Goal: Book appointment/travel/reservation

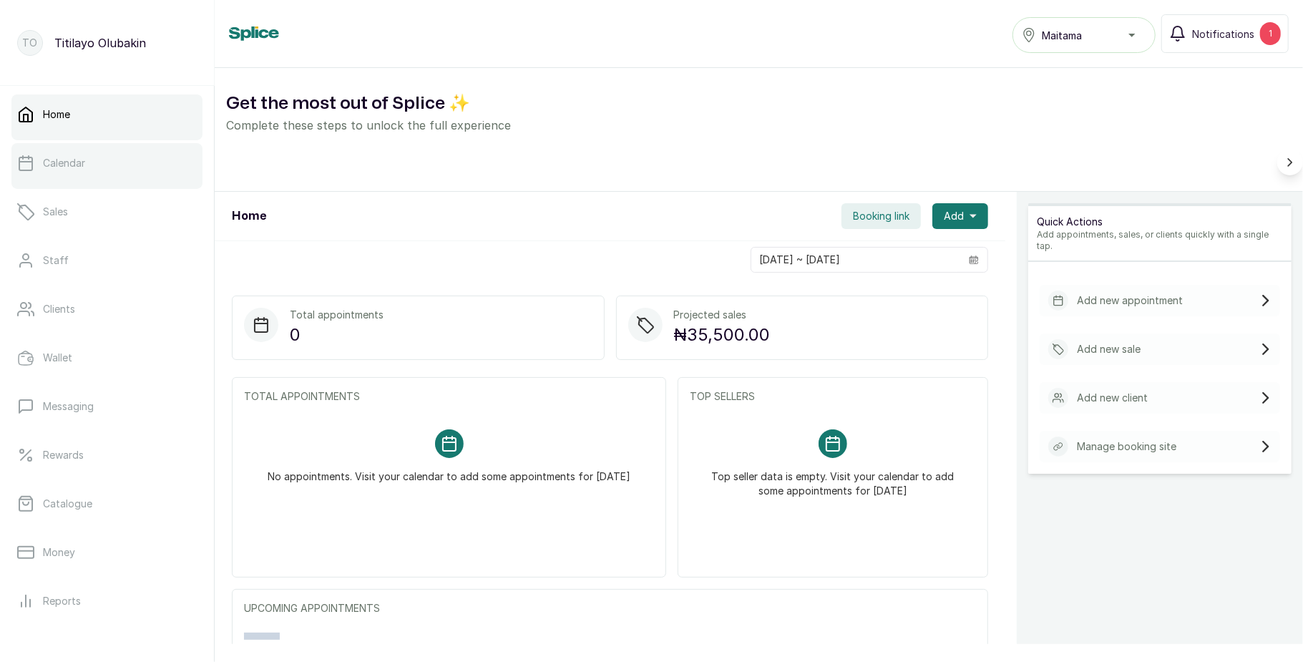
click at [99, 164] on link "Calendar" at bounding box center [106, 163] width 191 height 40
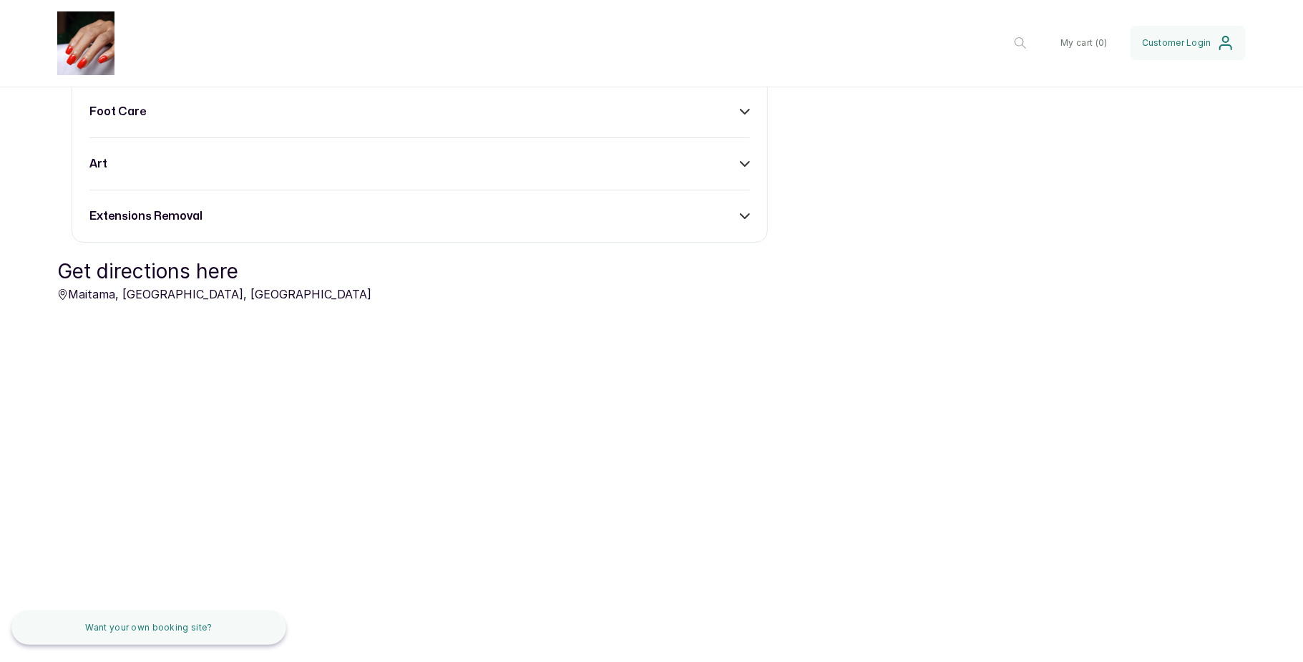
scroll to position [1027, 0]
click at [725, 16] on div "russian manicure" at bounding box center [419, 7] width 660 height 17
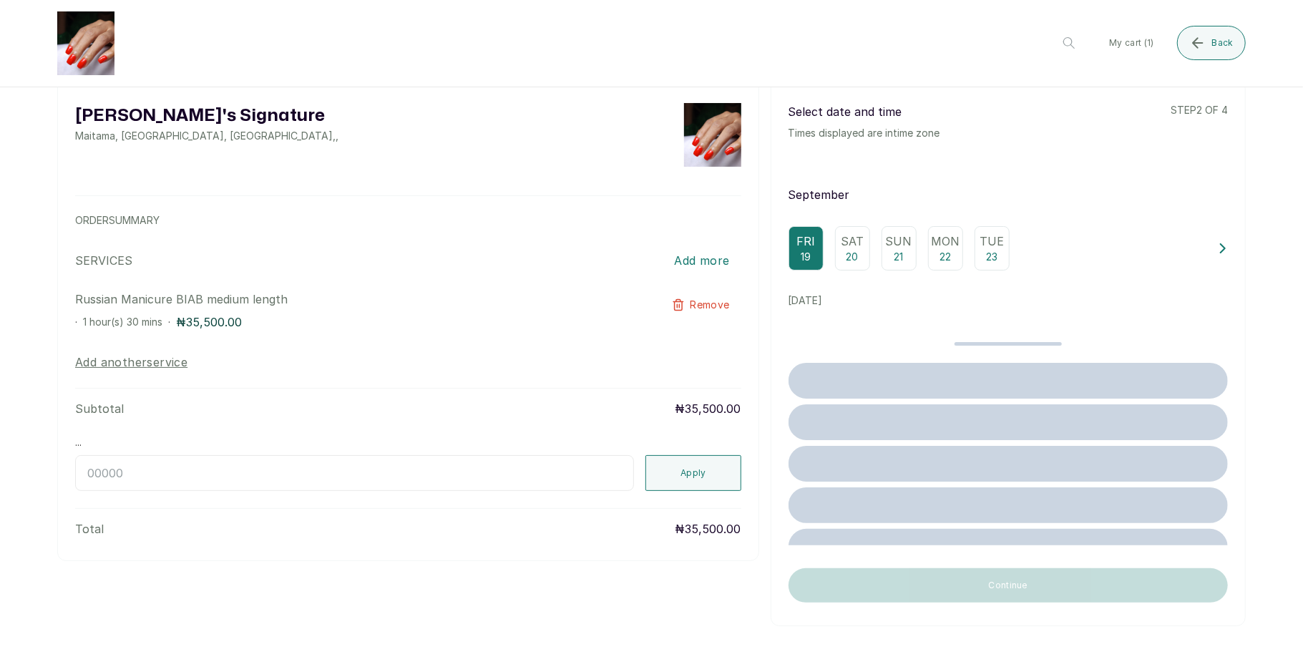
scroll to position [0, 0]
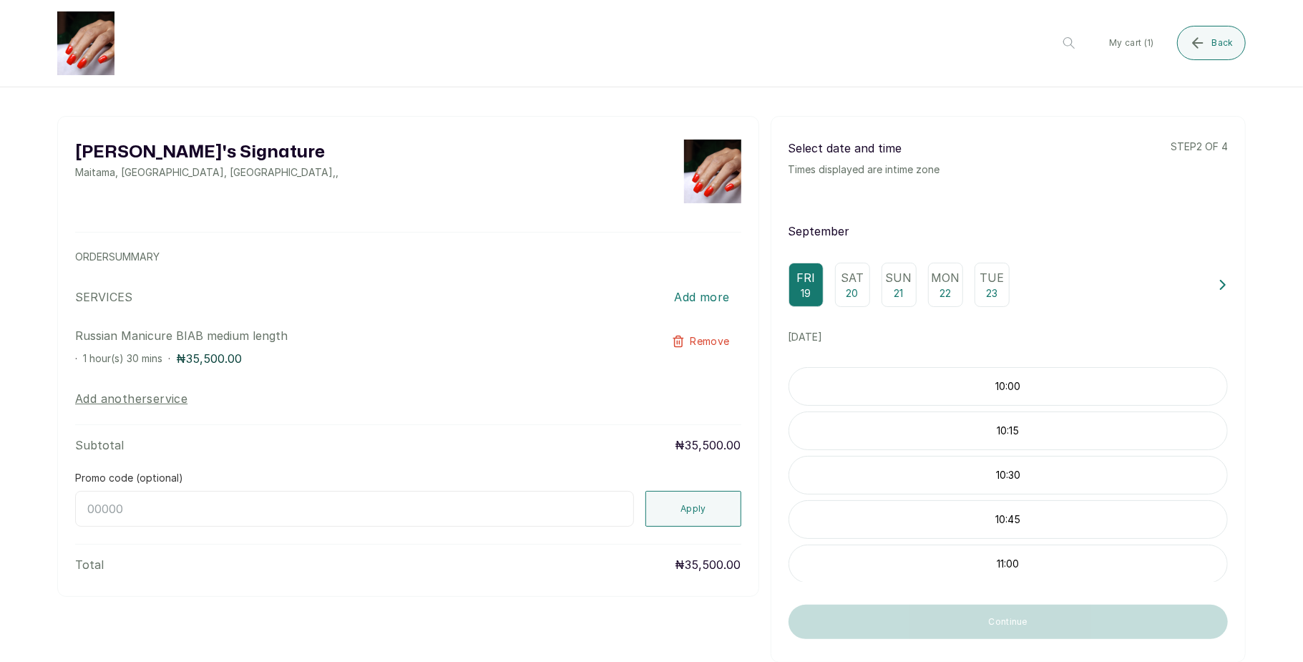
click at [844, 280] on p "Sat" at bounding box center [851, 277] width 23 height 17
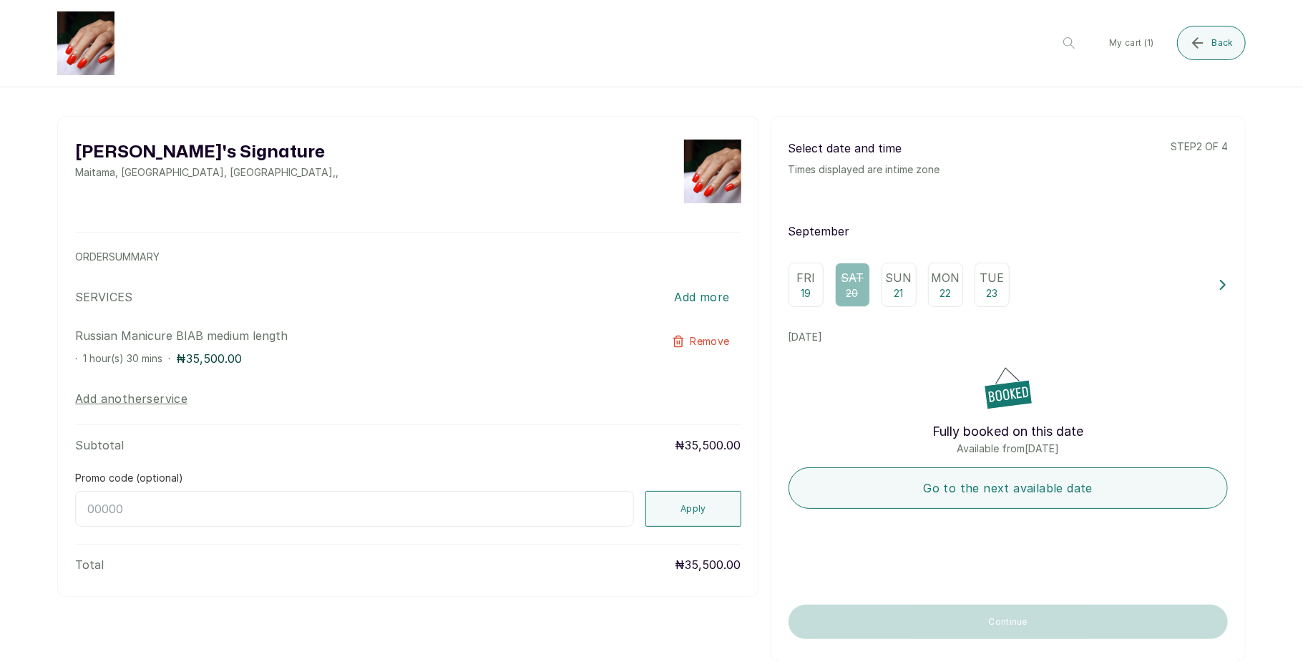
click at [1217, 290] on icon at bounding box center [1222, 285] width 10 height 10
click at [911, 275] on p "Fri" at bounding box center [920, 277] width 19 height 17
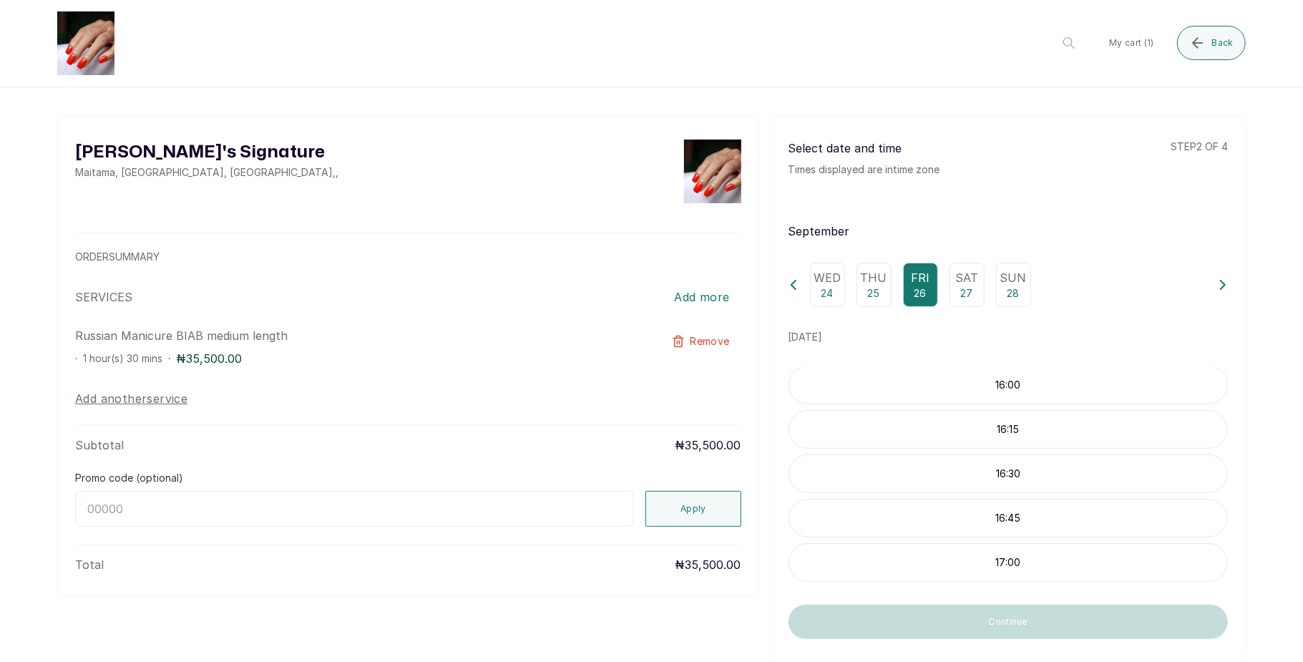
scroll to position [52, 0]
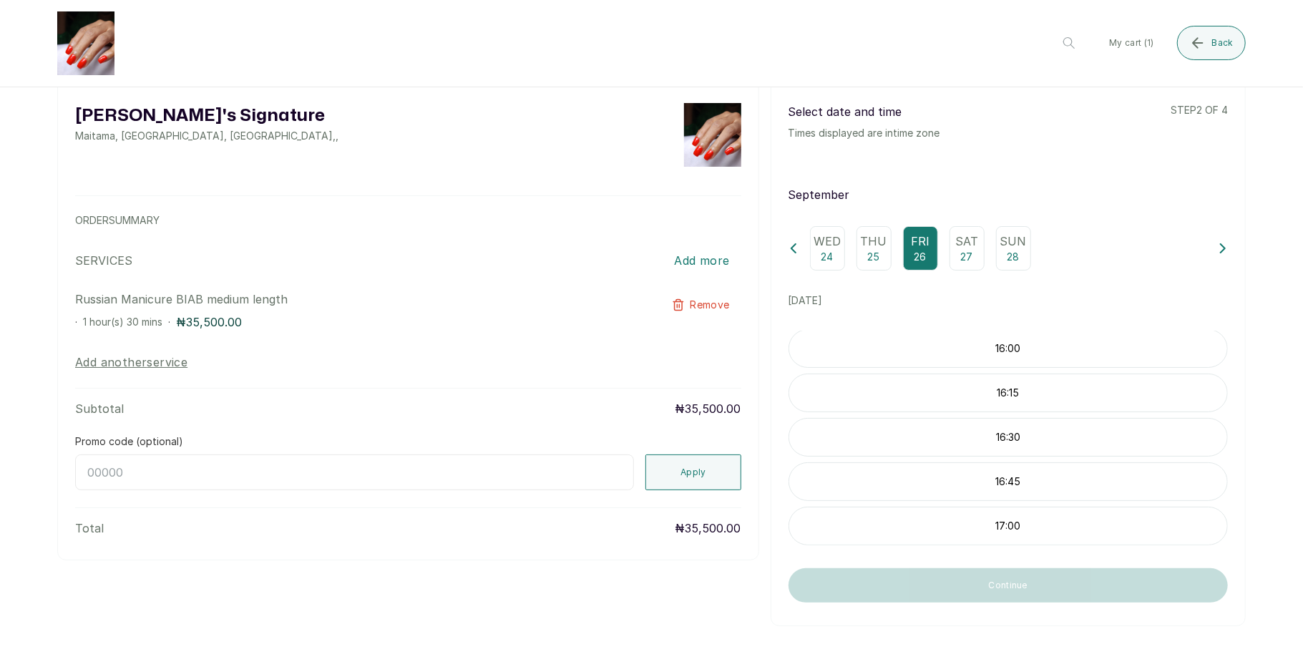
click at [955, 232] on p "Sat" at bounding box center [966, 240] width 23 height 17
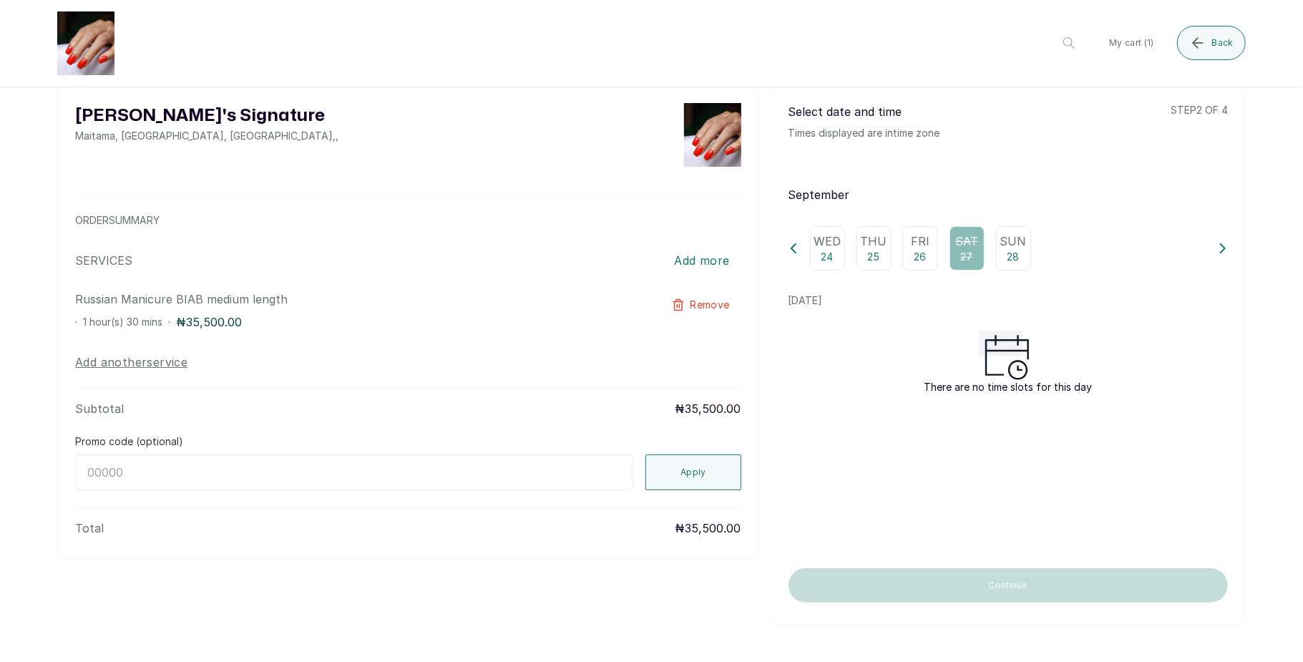
scroll to position [0, 0]
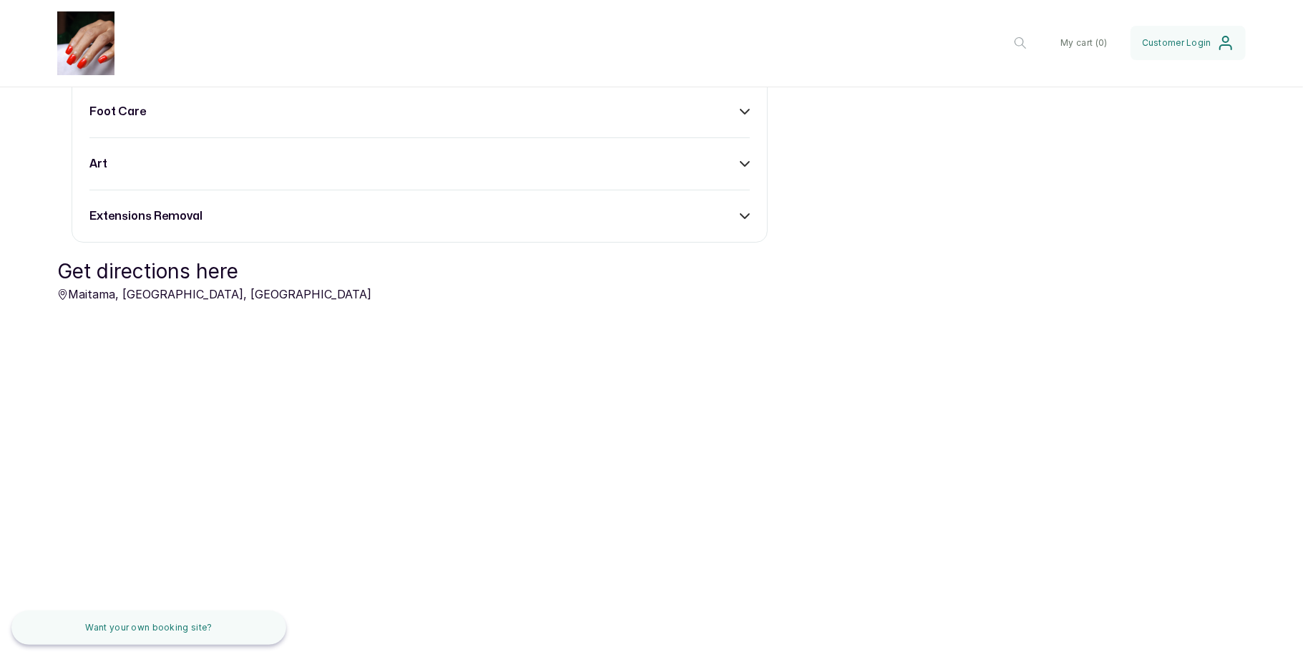
scroll to position [868, 0]
click at [734, 16] on div "russian manicure" at bounding box center [419, 7] width 660 height 17
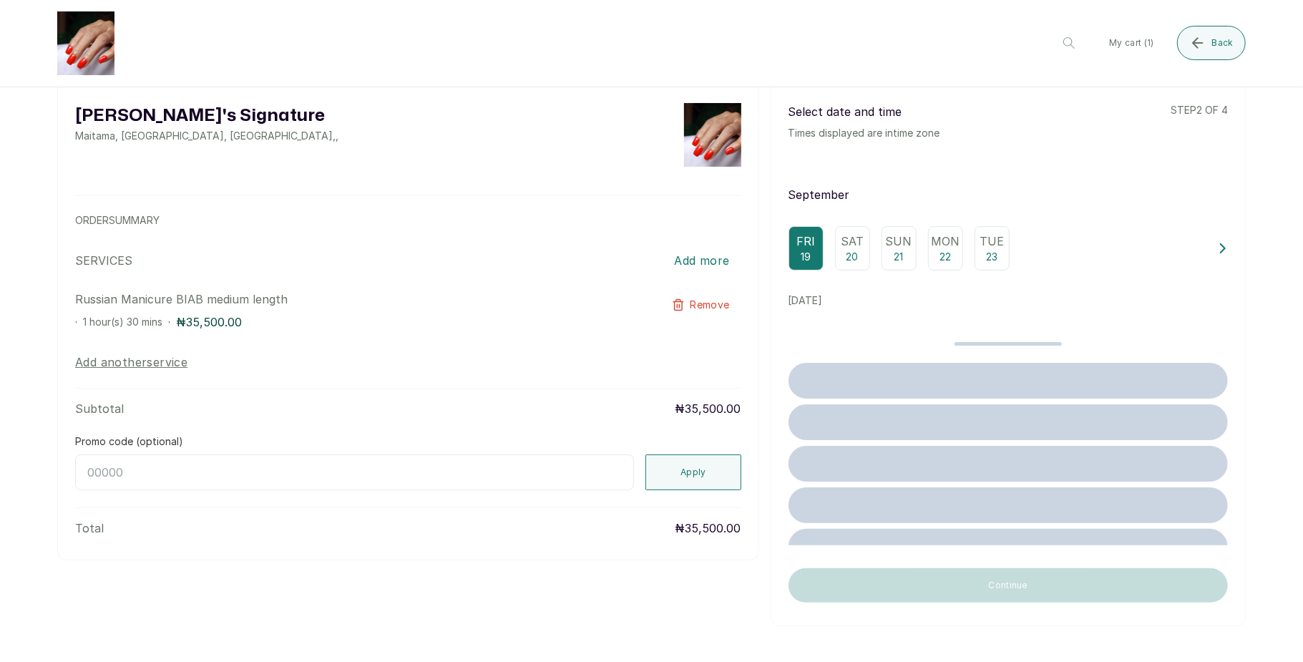
scroll to position [0, 0]
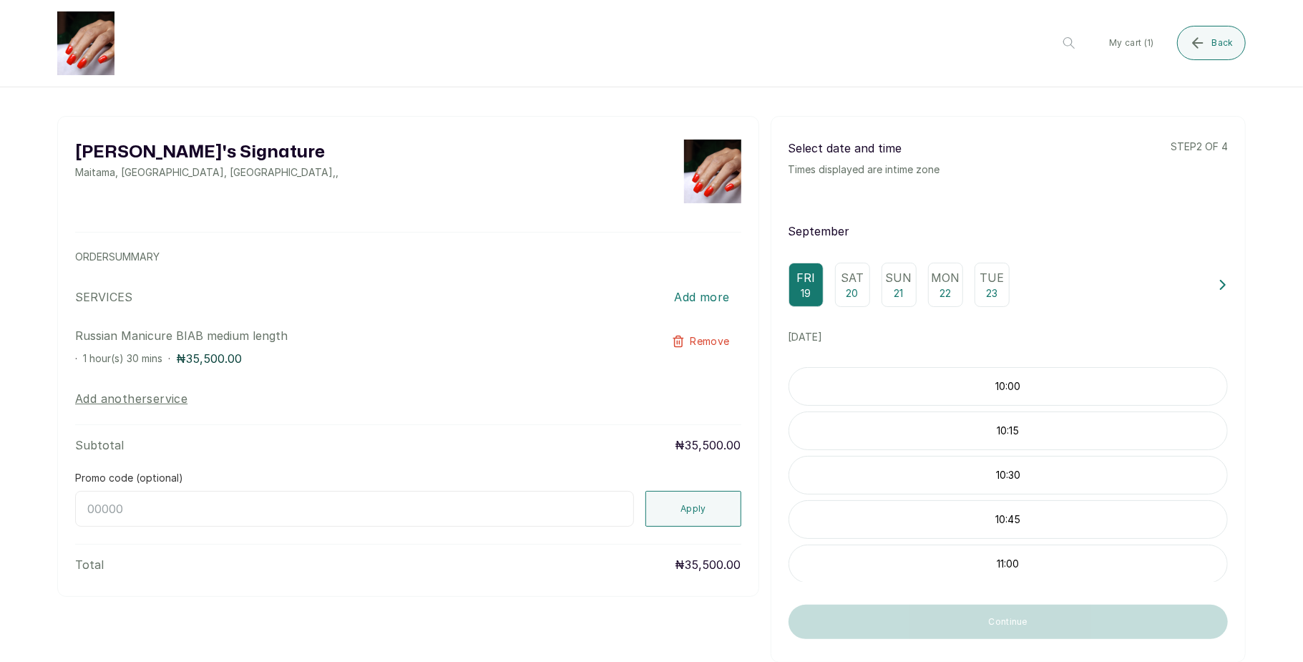
click at [846, 288] on p "20" at bounding box center [852, 293] width 12 height 14
click at [1217, 290] on icon at bounding box center [1222, 285] width 10 height 10
click at [963, 276] on p "Sat" at bounding box center [966, 277] width 23 height 17
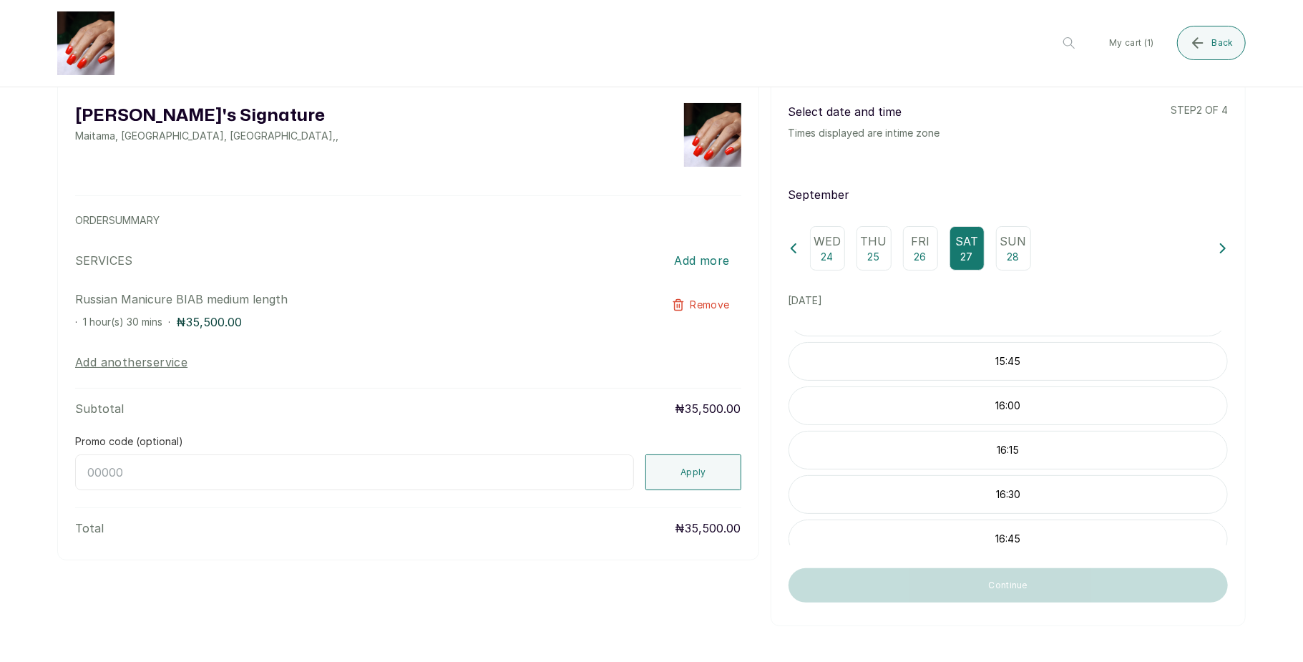
scroll to position [1006, 0]
click at [914, 250] on p "26" at bounding box center [920, 257] width 12 height 14
click at [1202, 38] on icon "submit" at bounding box center [1197, 42] width 17 height 17
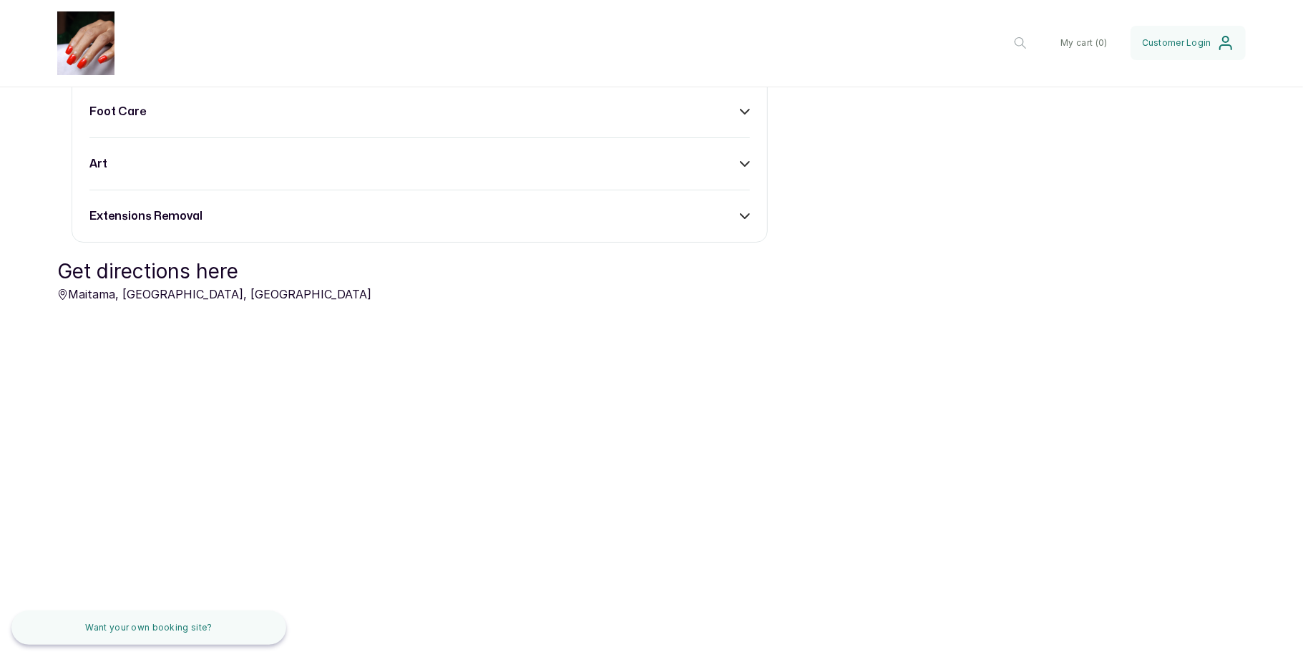
scroll to position [810, 0]
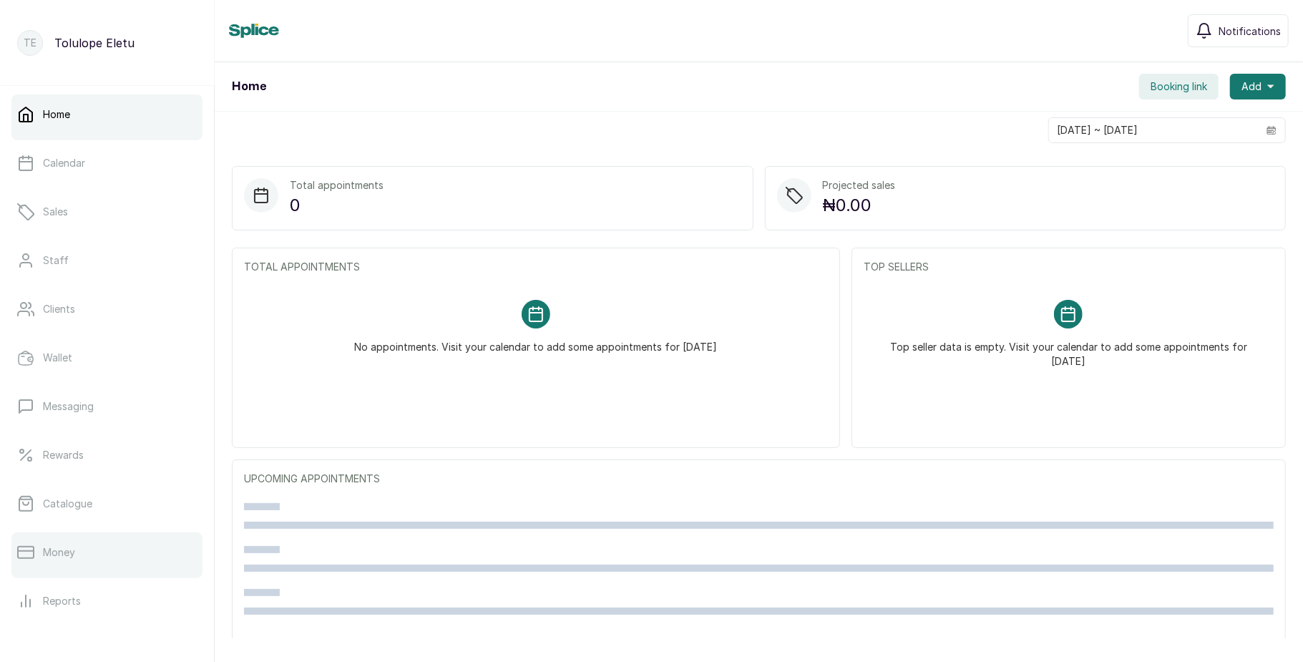
scroll to position [160, 0]
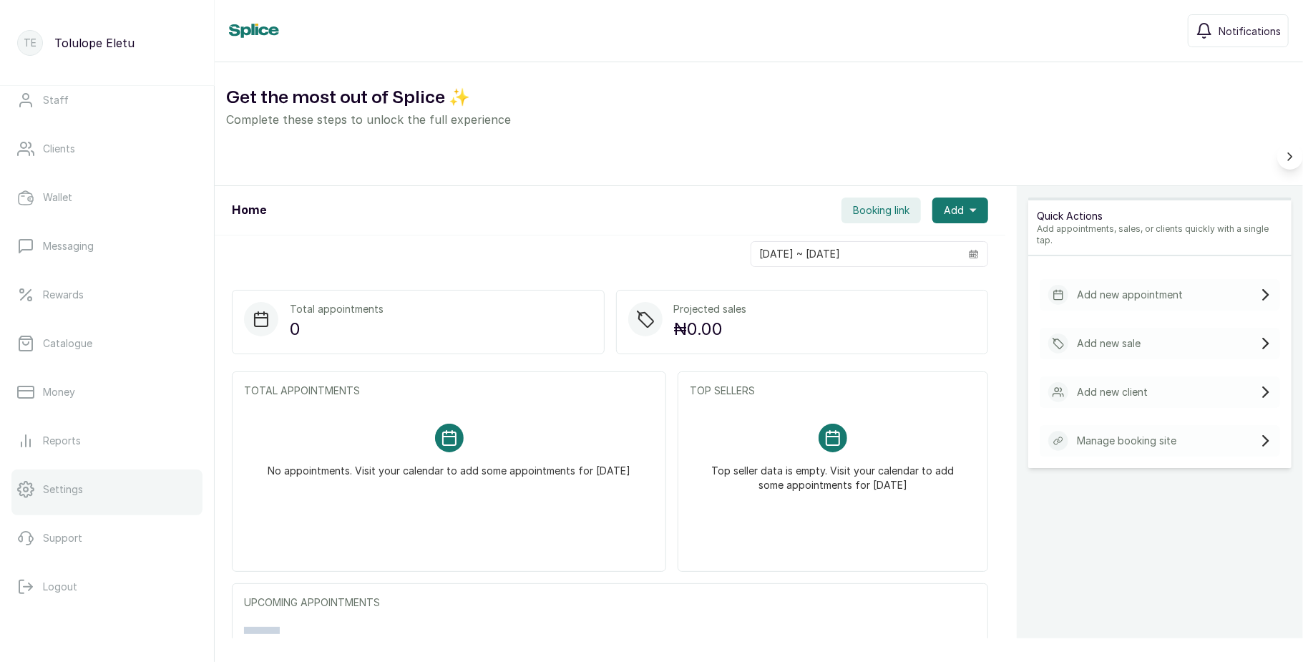
click at [129, 476] on link "Settings" at bounding box center [106, 489] width 191 height 40
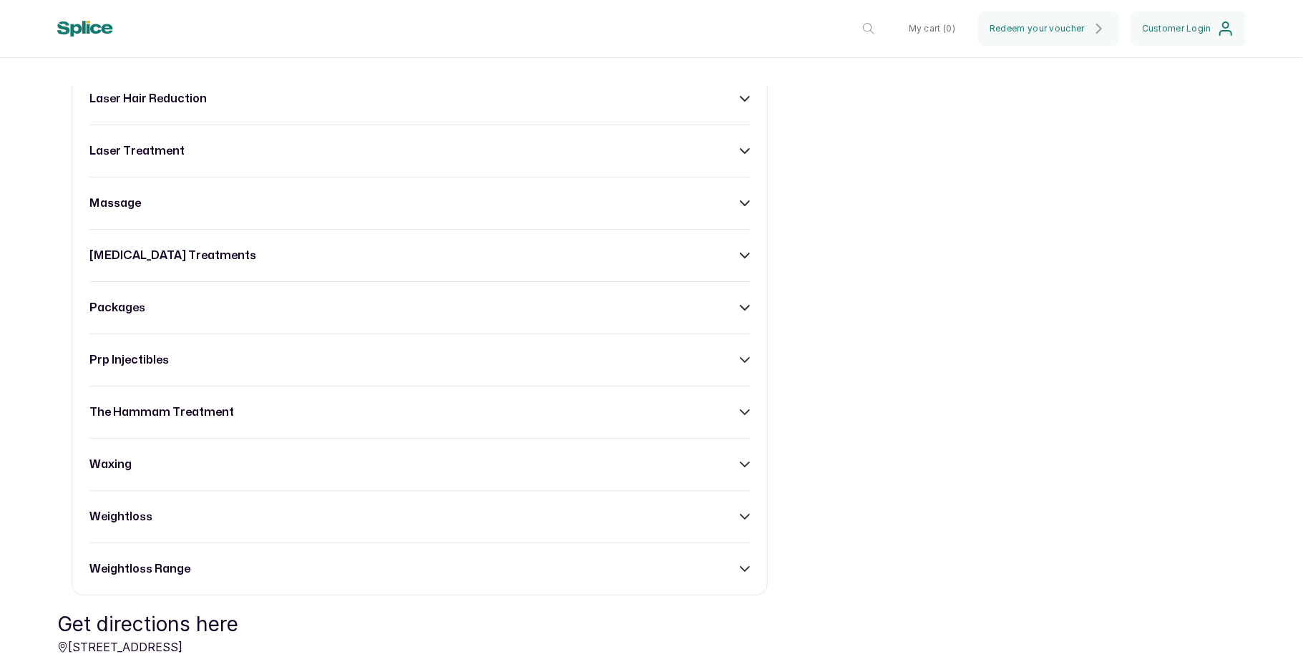
scroll to position [1232, 0]
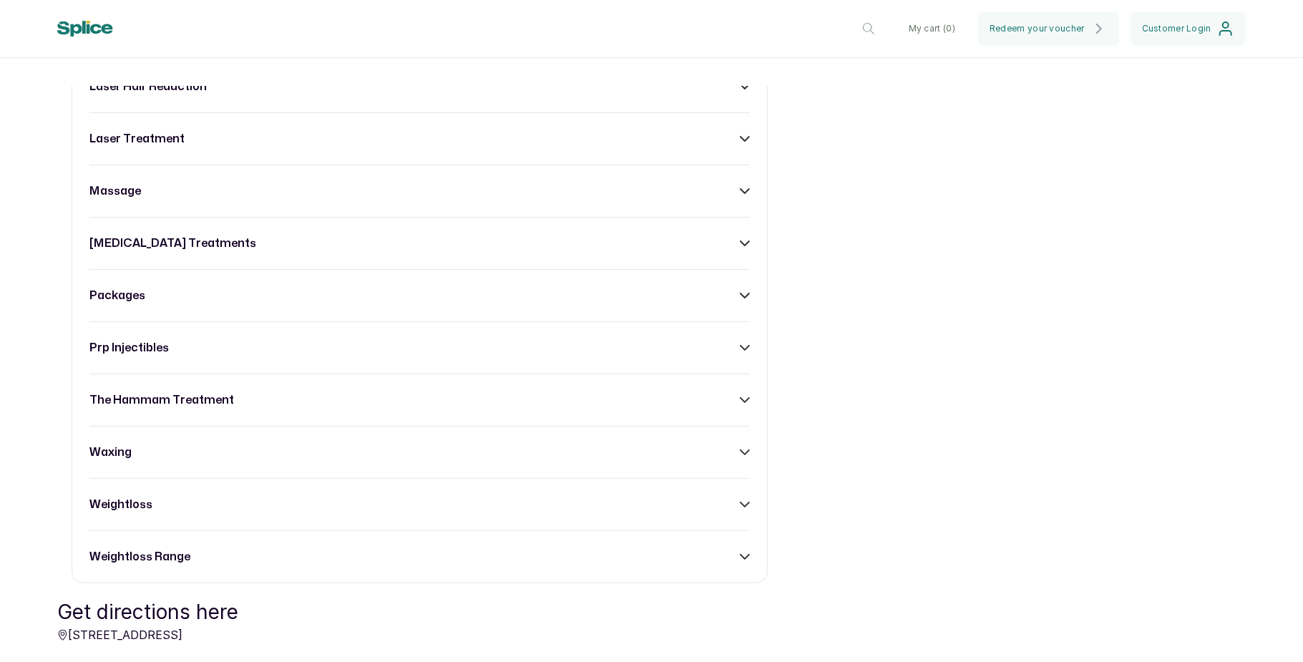
click at [647, 200] on div "massage" at bounding box center [419, 190] width 660 height 17
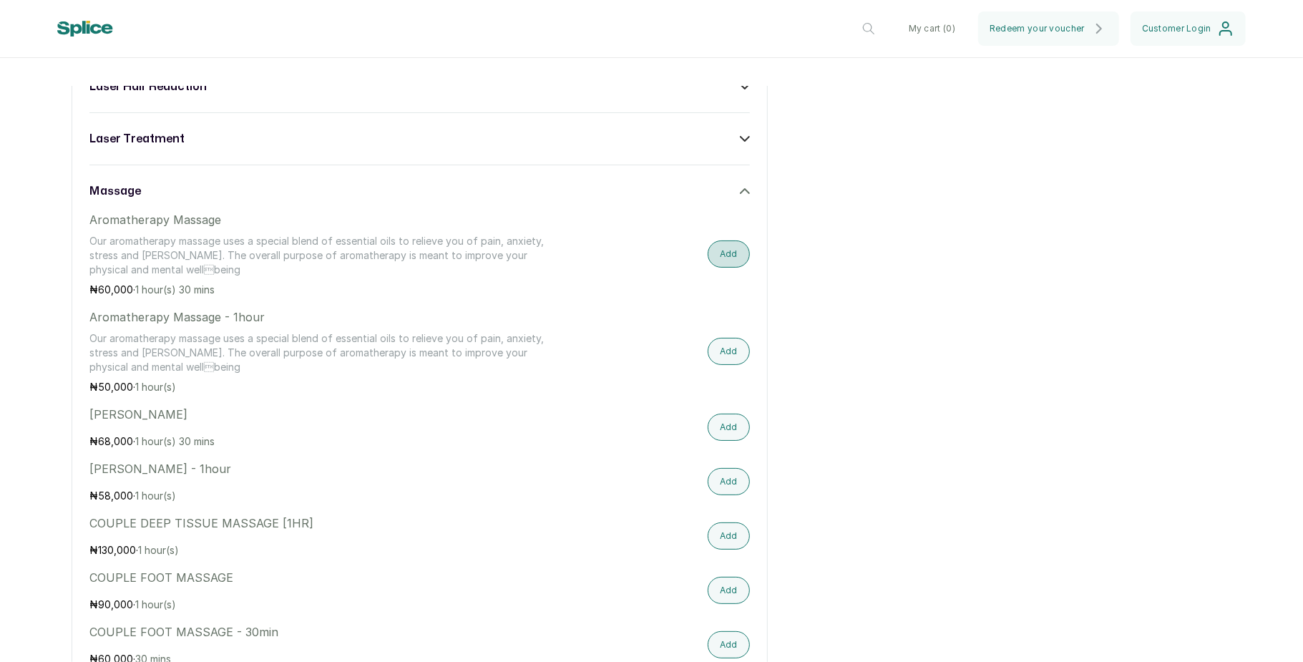
click at [707, 268] on button "Add" at bounding box center [728, 253] width 42 height 27
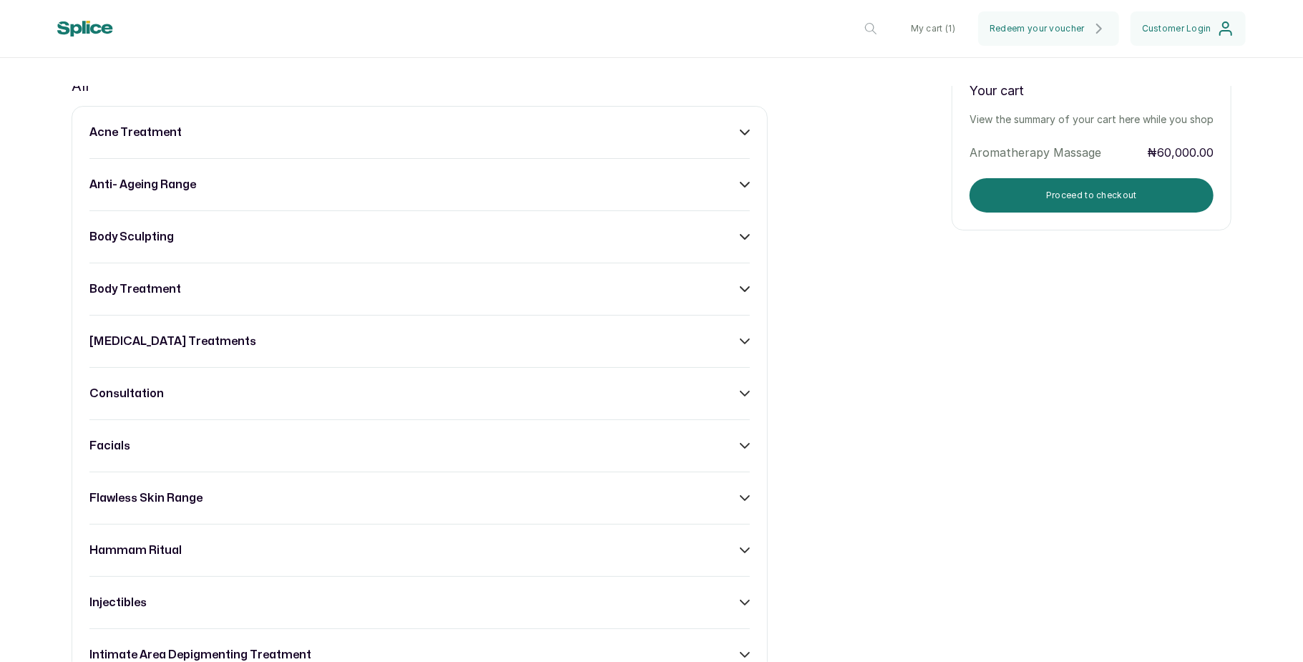
scroll to position [558, 0]
click at [1073, 204] on button "Proceed to checkout" at bounding box center [1091, 197] width 244 height 34
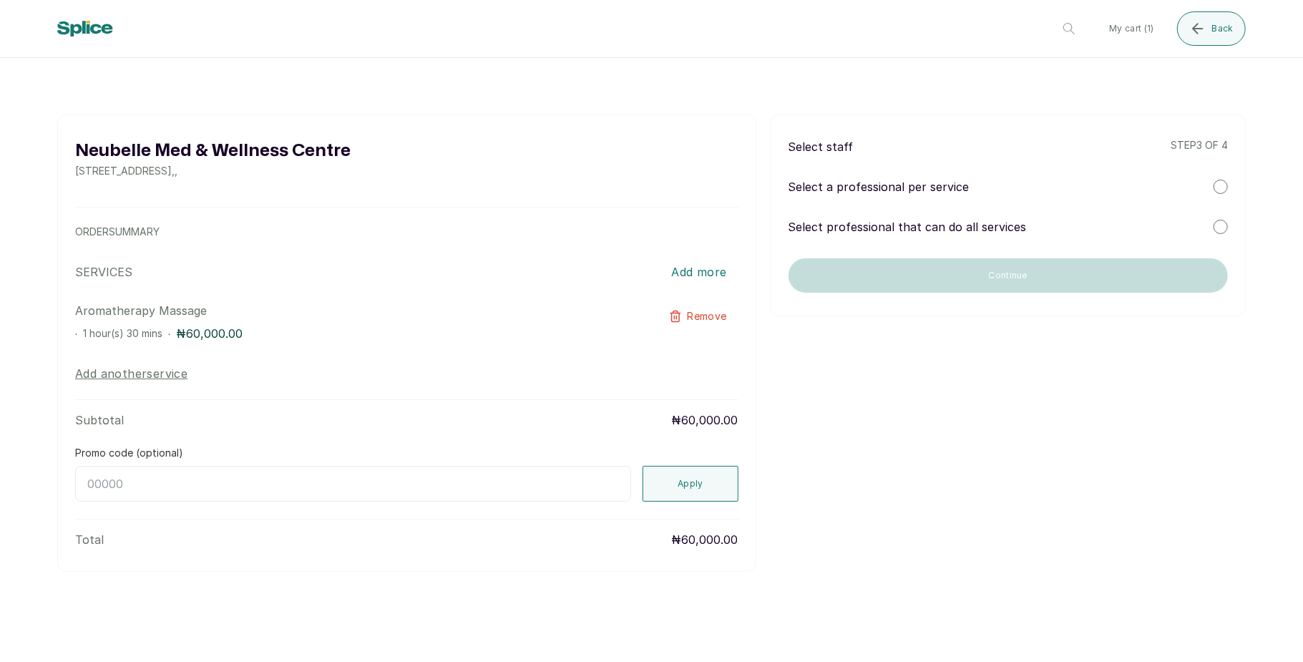
click at [1222, 187] on div at bounding box center [1220, 187] width 14 height 14
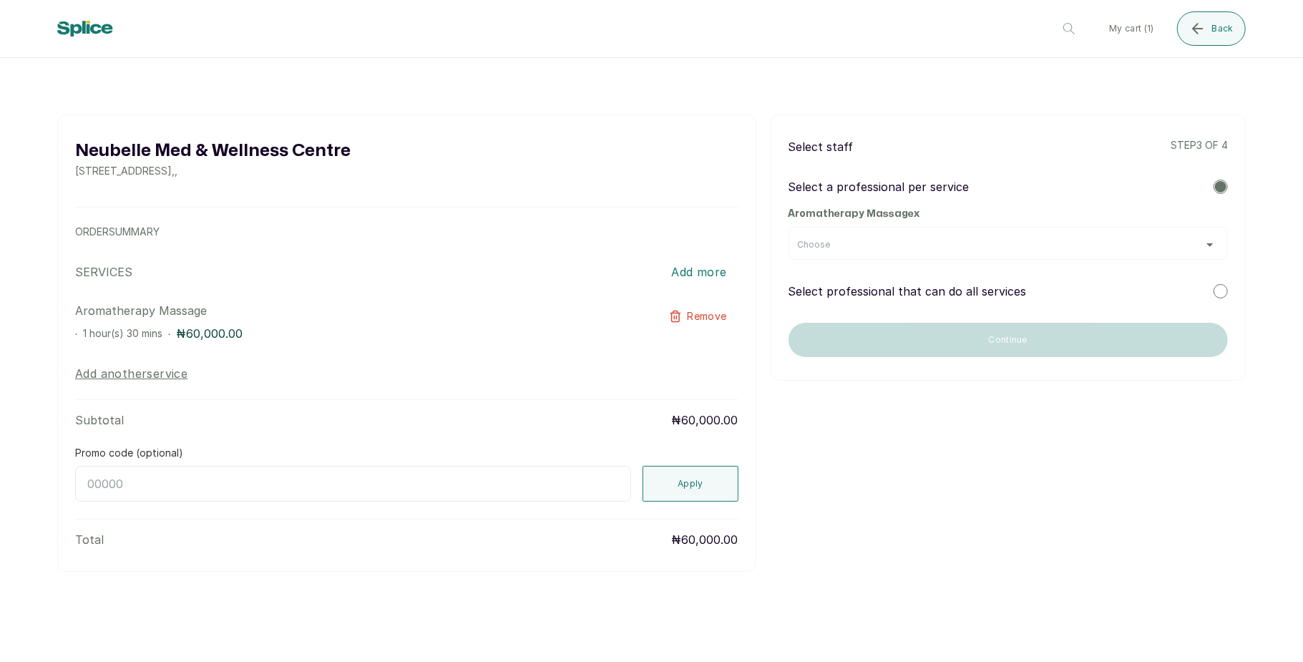
click at [1082, 232] on div "Choose" at bounding box center [1007, 243] width 439 height 33
click at [1071, 245] on div "Choose" at bounding box center [1008, 244] width 421 height 11
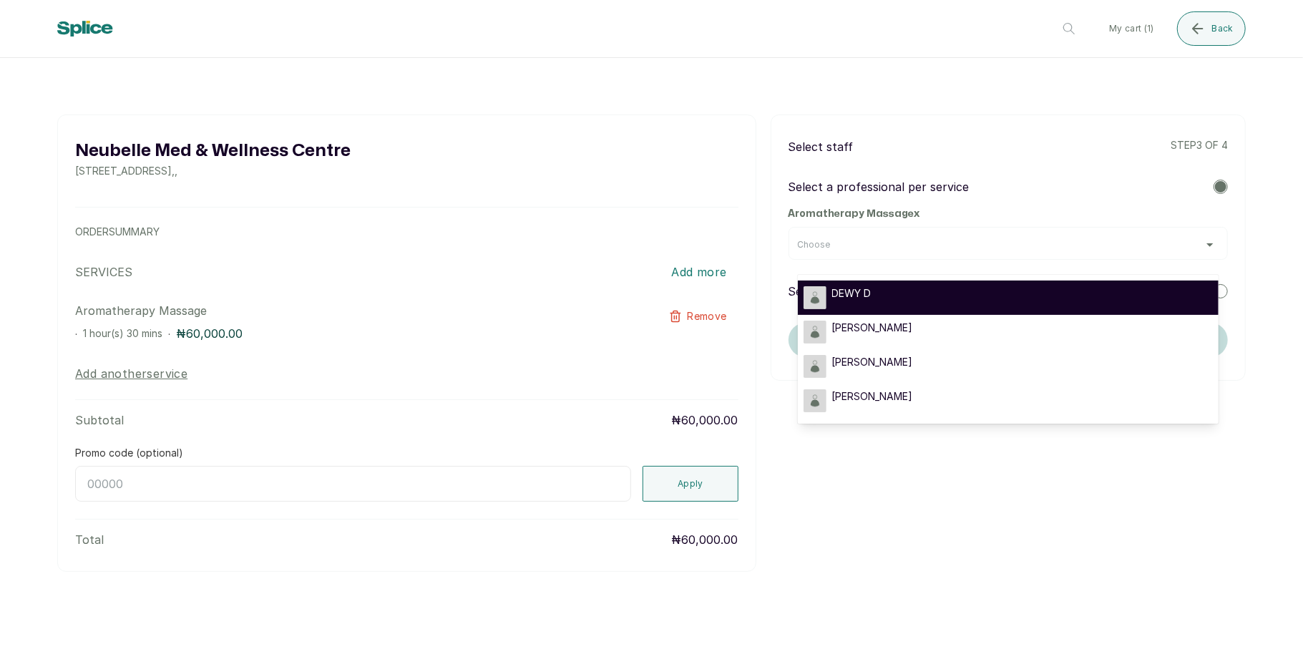
click at [1003, 307] on div "DEWY D" at bounding box center [1007, 297] width 409 height 23
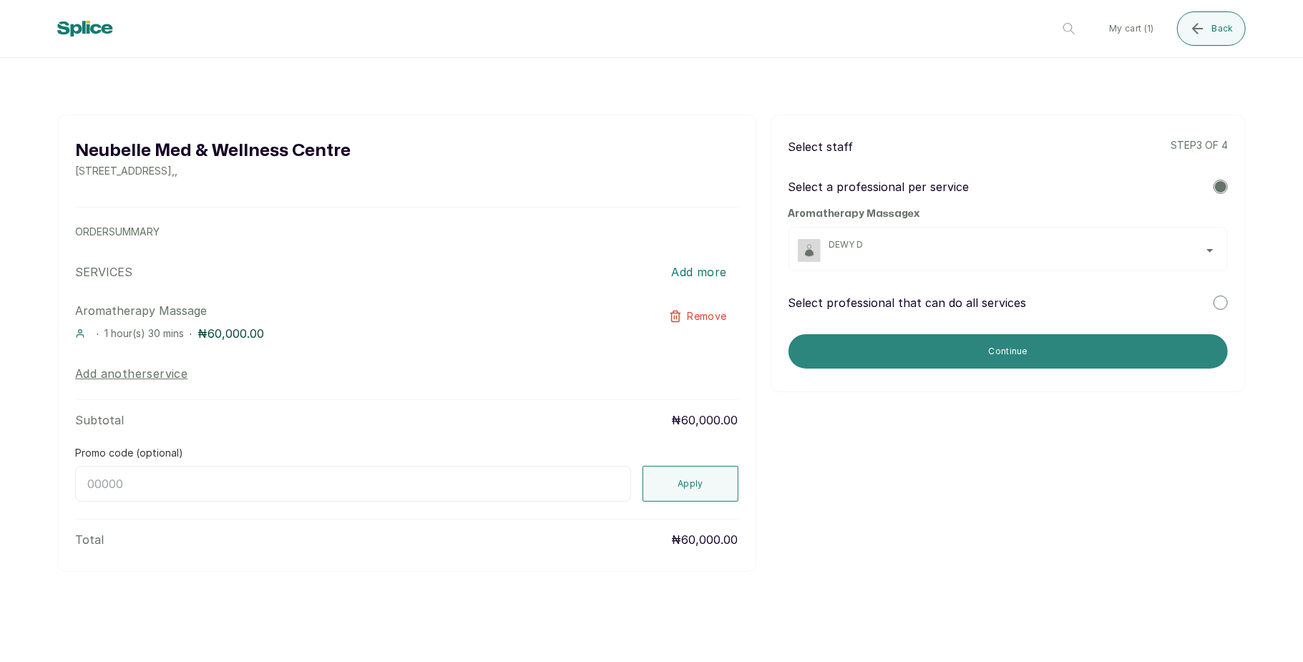
click at [970, 341] on button "Continue" at bounding box center [1007, 351] width 439 height 34
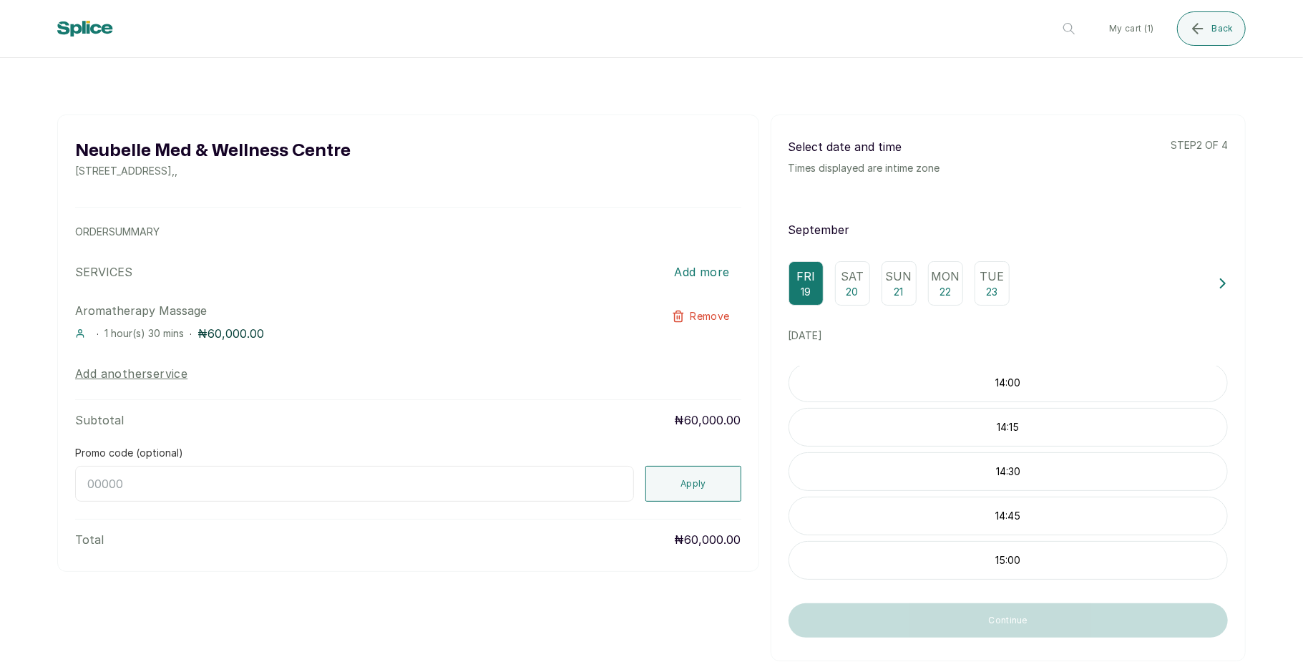
scroll to position [223, 0]
click at [993, 403] on div "14:00" at bounding box center [1007, 383] width 439 height 39
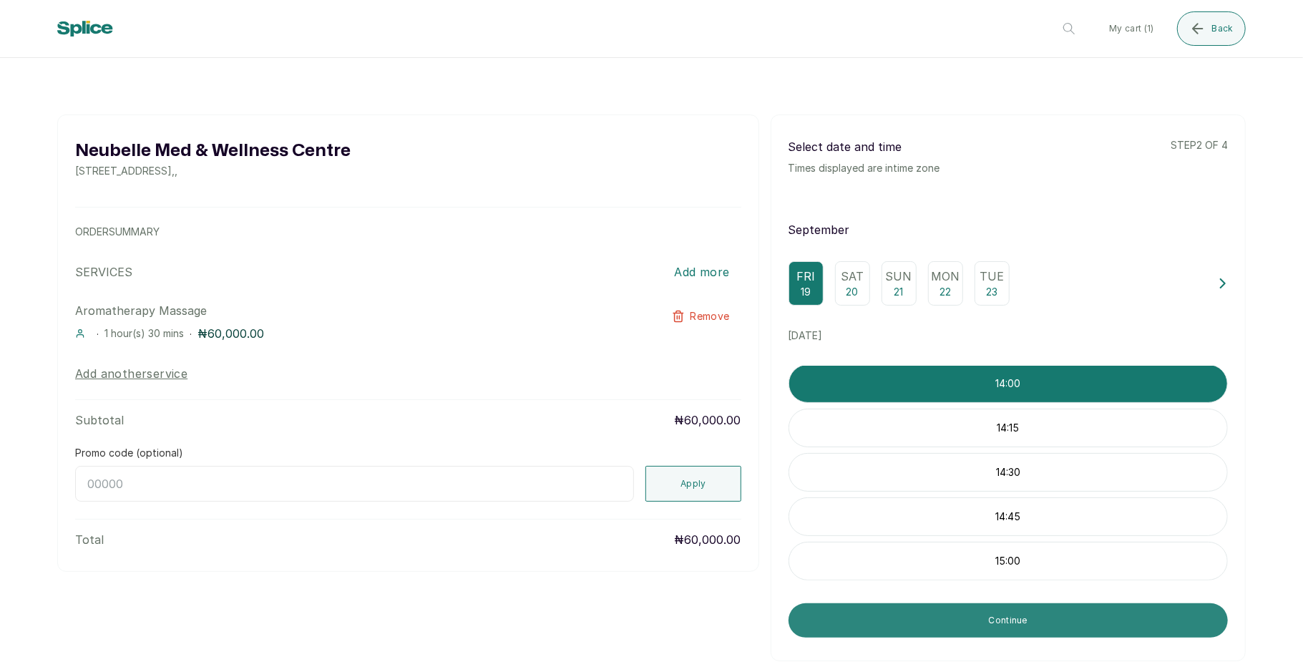
click at [996, 628] on button "Continue" at bounding box center [1007, 620] width 439 height 34
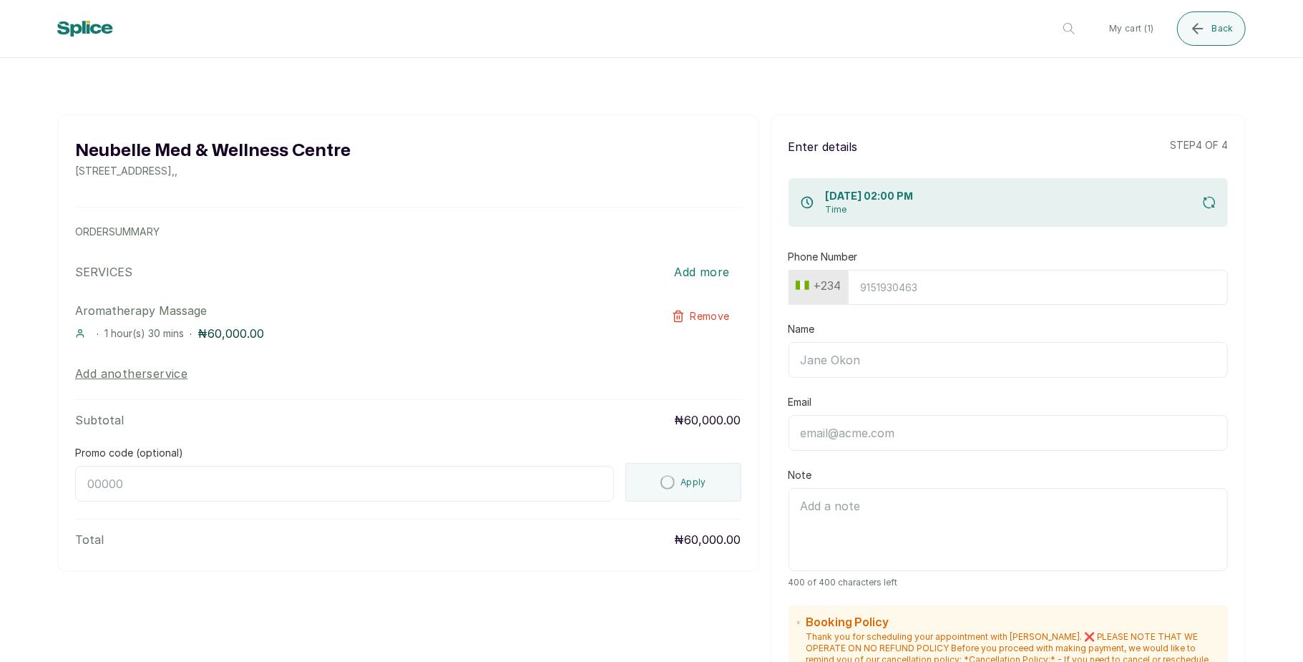
click at [970, 281] on input "Phone Number" at bounding box center [1038, 287] width 380 height 35
type input "7017036881"
type input "Timilehin Shoberu"
type input "timilehinshoberu5@gmail.com"
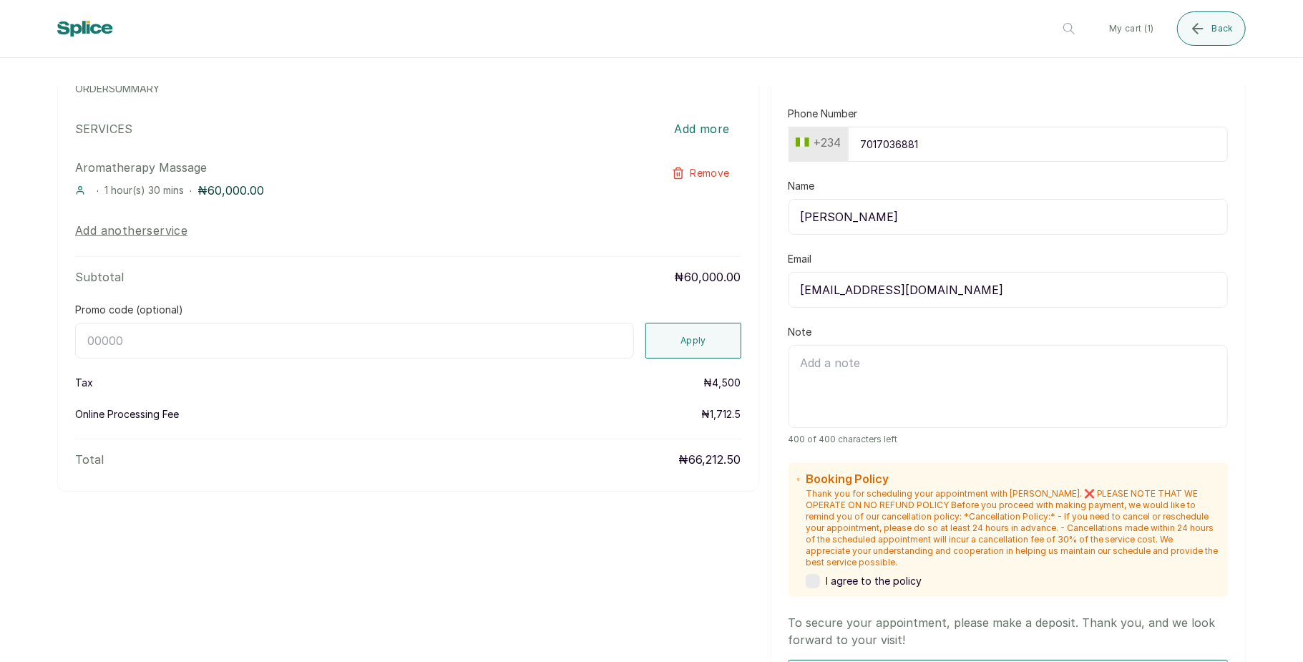
scroll to position [0, 0]
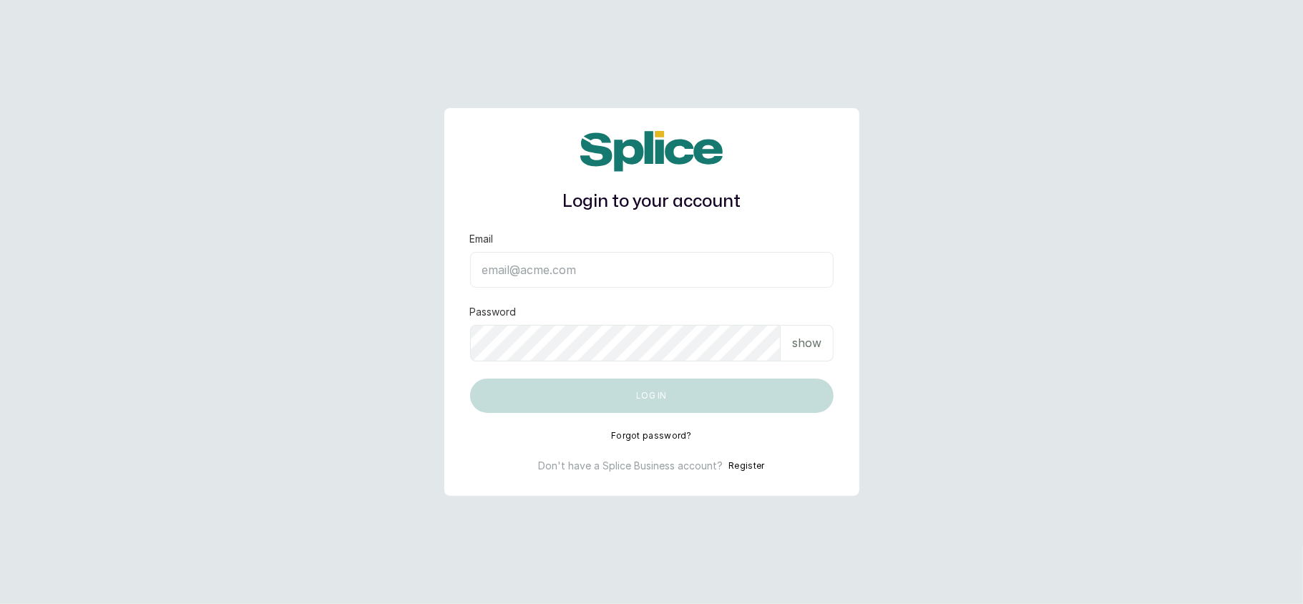
click at [541, 278] on input "Email" at bounding box center [651, 270] width 363 height 36
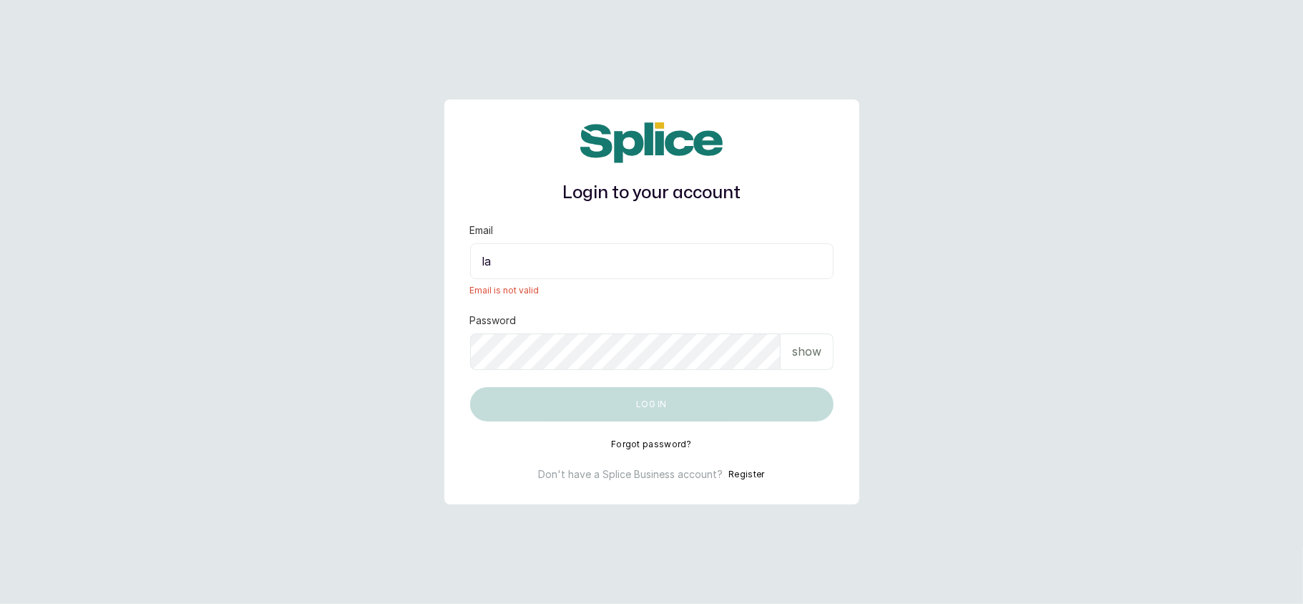
type input "l"
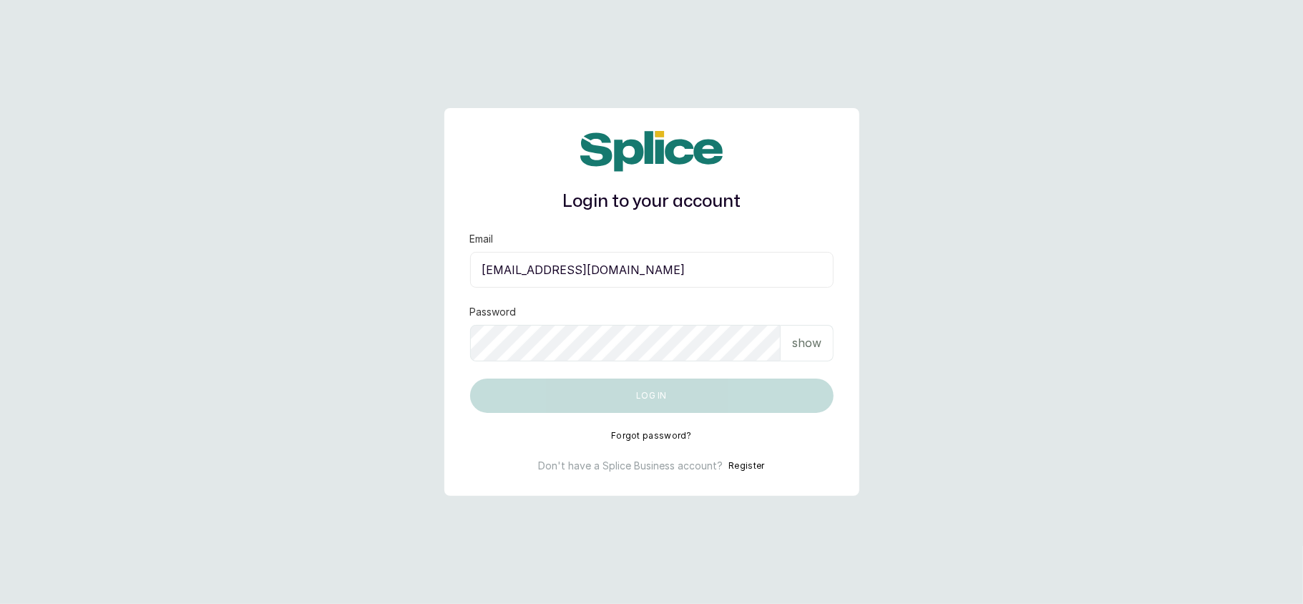
type input "lovedive948@gmail.com"
click at [814, 344] on p "show" at bounding box center [806, 342] width 29 height 17
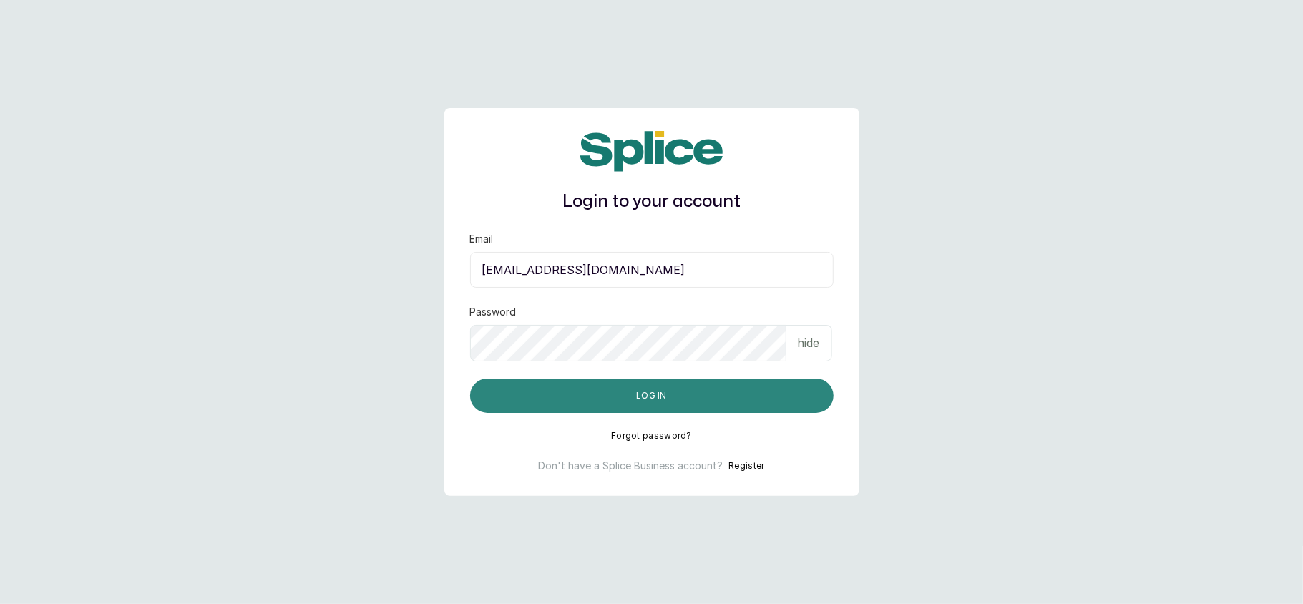
click at [673, 390] on button "Log in" at bounding box center [651, 395] width 363 height 34
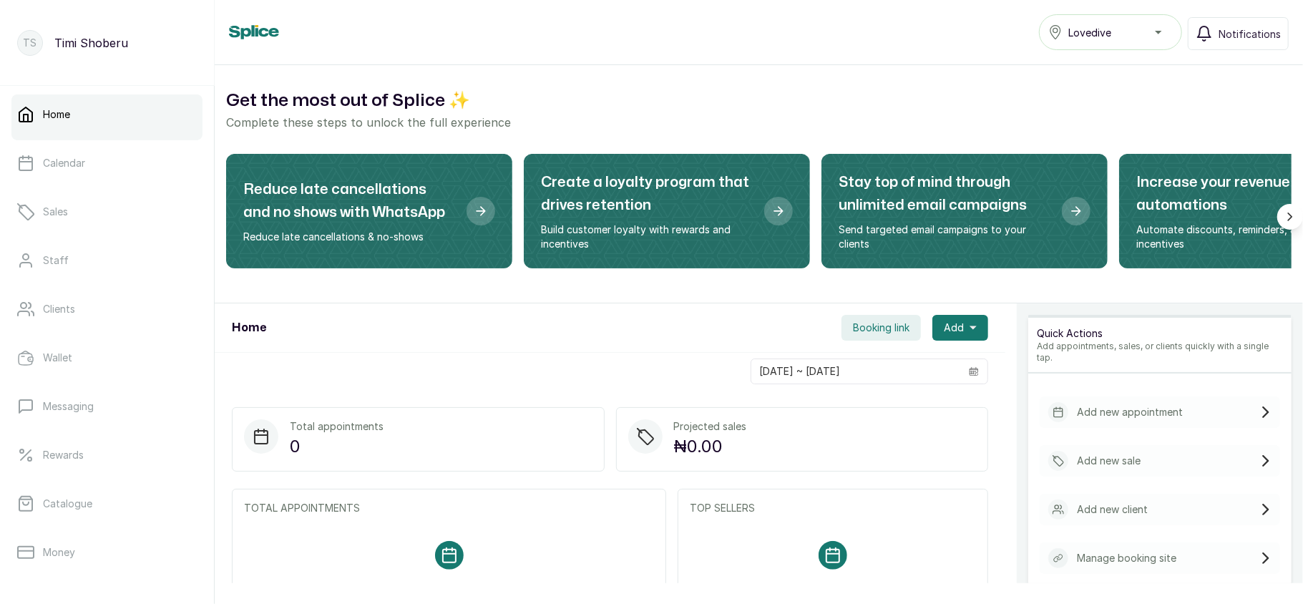
click at [1109, 26] on span "Lovedive" at bounding box center [1089, 32] width 43 height 15
click at [1087, 117] on span "VI" at bounding box center [1118, 124] width 103 height 17
click at [90, 295] on link "Clients" at bounding box center [106, 309] width 191 height 40
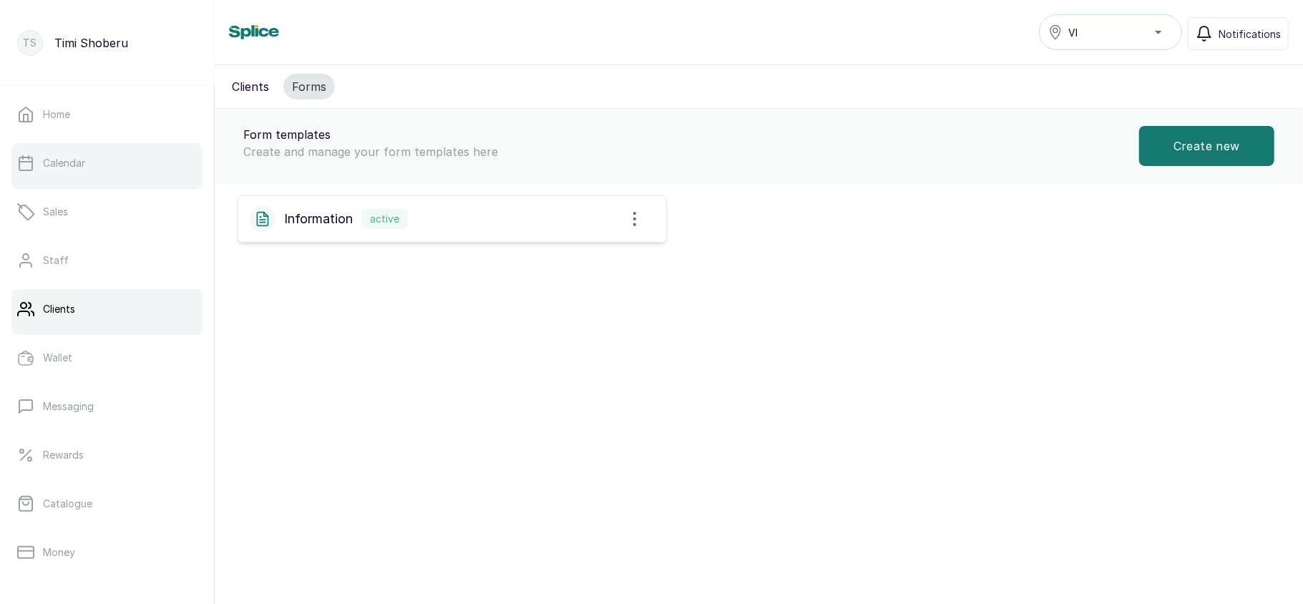
click at [64, 169] on p "Calendar" at bounding box center [64, 163] width 42 height 14
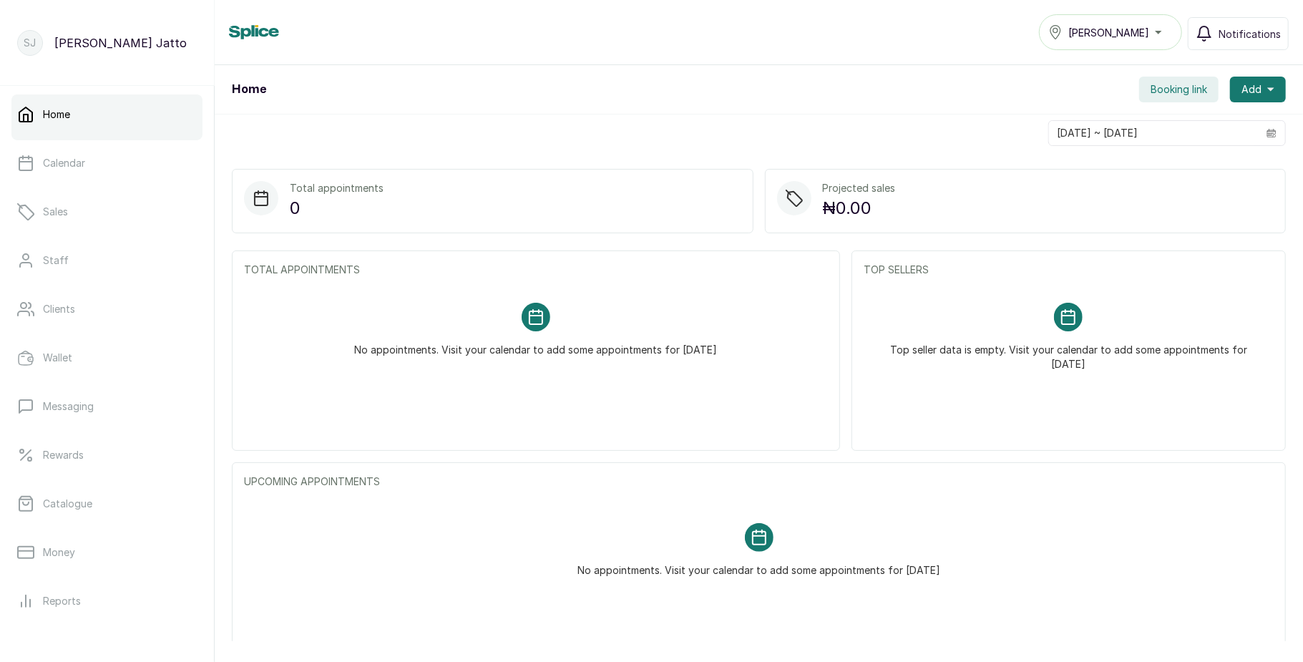
click at [1107, 27] on span "[PERSON_NAME]" at bounding box center [1108, 32] width 81 height 15
click at [1107, 27] on span "Saro Lagos" at bounding box center [1108, 32] width 81 height 15
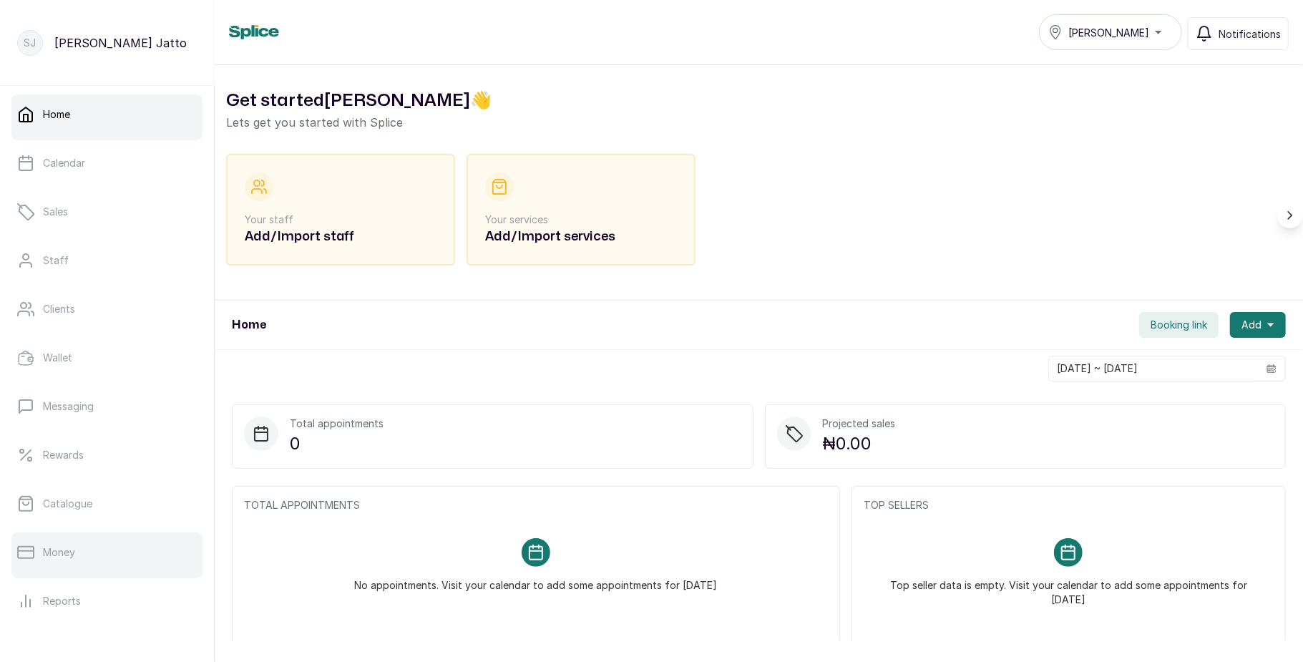
scroll to position [160, 0]
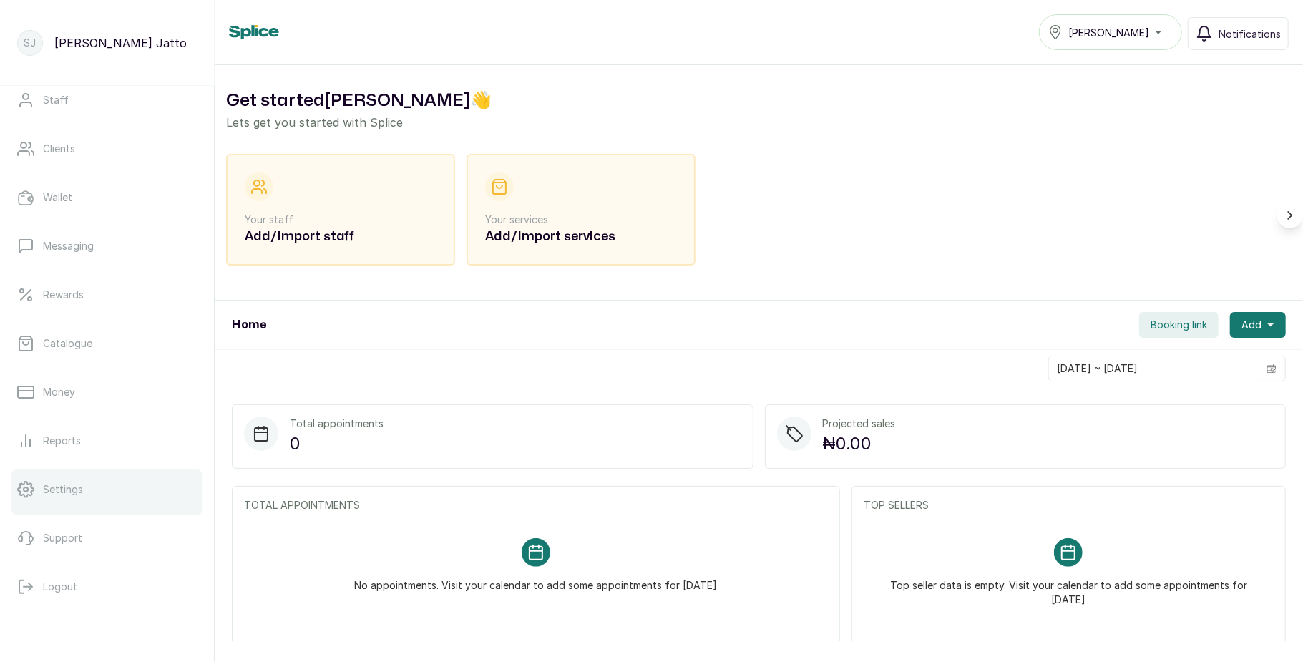
click at [75, 479] on link "Settings" at bounding box center [106, 489] width 191 height 40
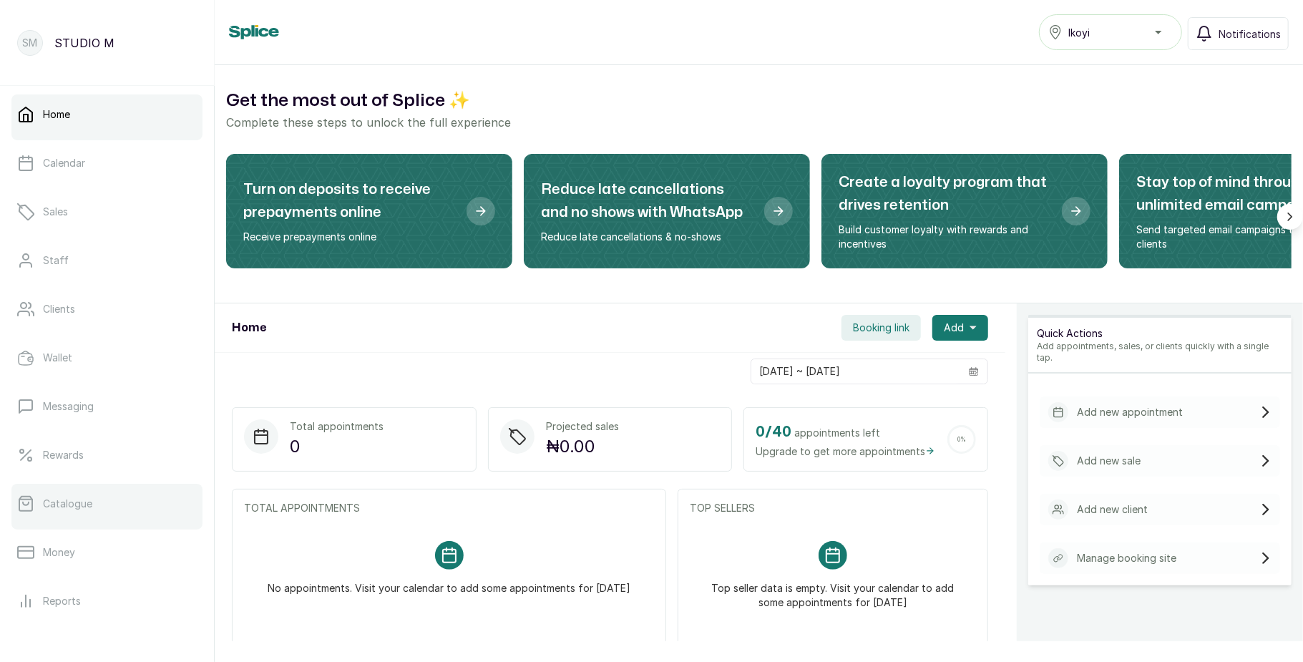
scroll to position [160, 0]
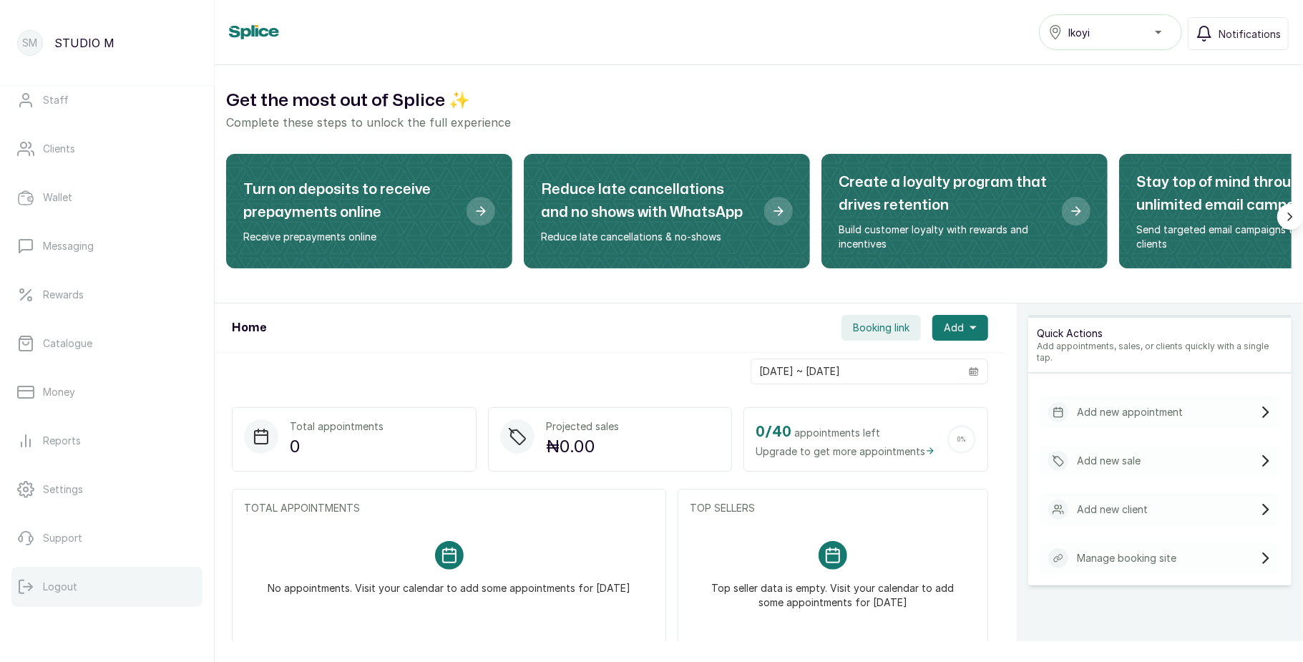
click at [67, 591] on p "Logout" at bounding box center [60, 586] width 34 height 14
